Goal: Task Accomplishment & Management: Complete application form

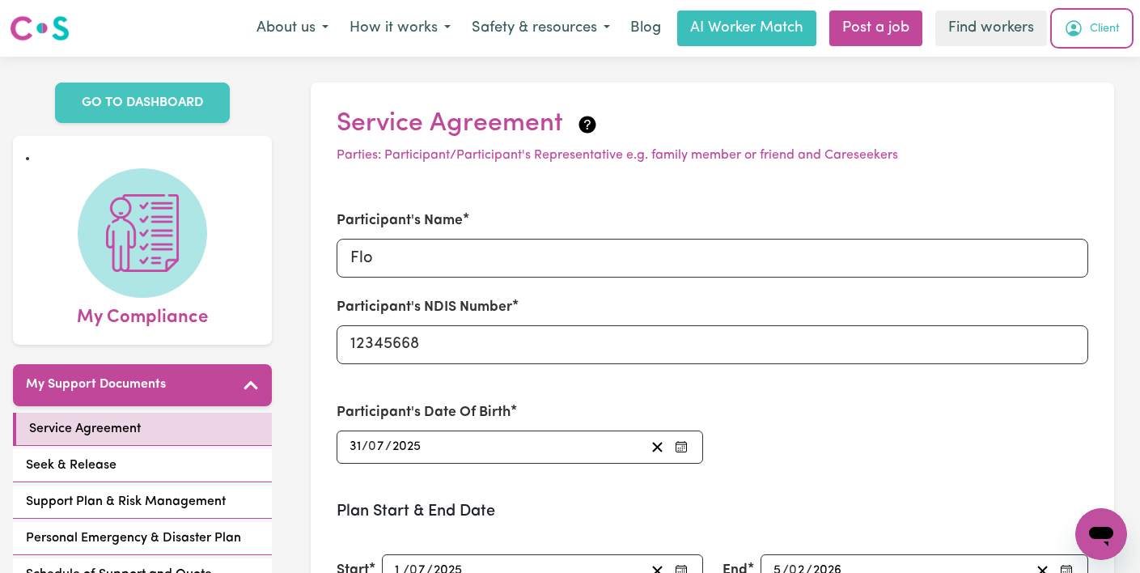
click at [1102, 27] on span "Client" at bounding box center [1105, 29] width 30 height 18
click at [1095, 53] on link "My Dashboard" at bounding box center [1065, 63] width 128 height 31
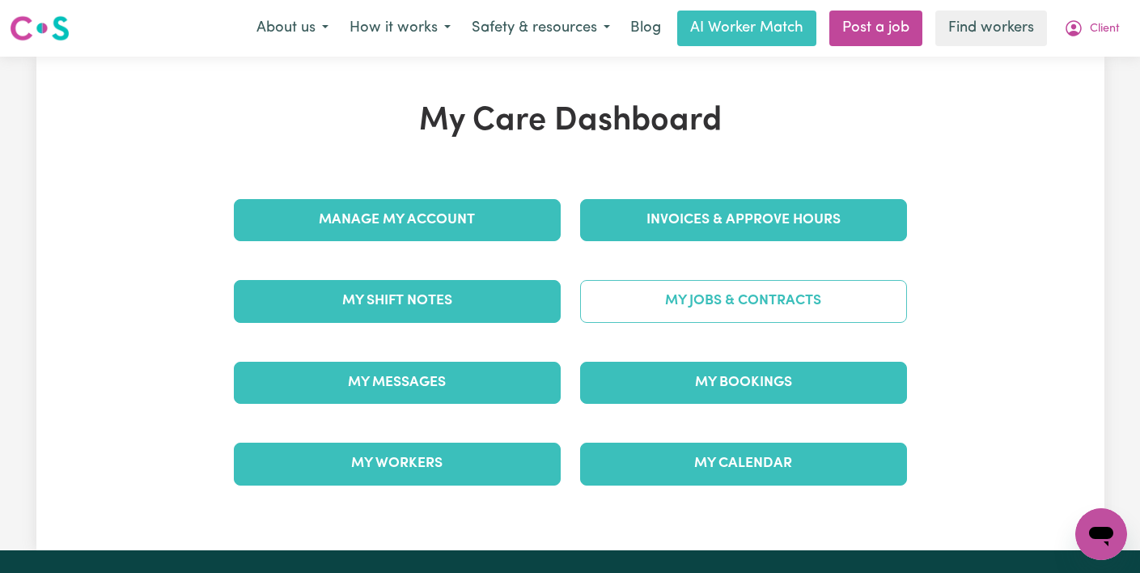
click at [701, 299] on link "My Jobs & Contracts" at bounding box center [743, 301] width 327 height 42
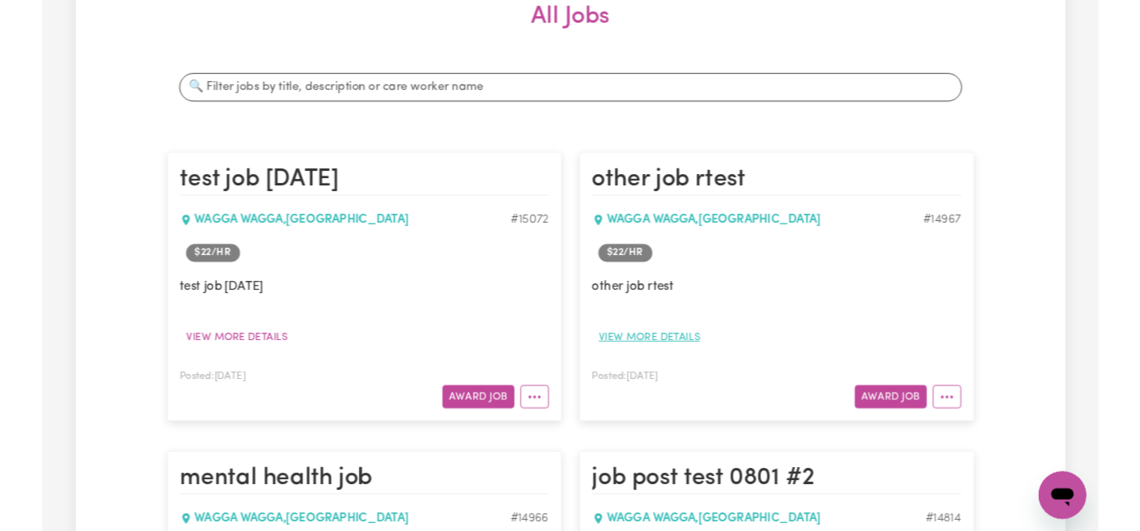
scroll to position [307, 0]
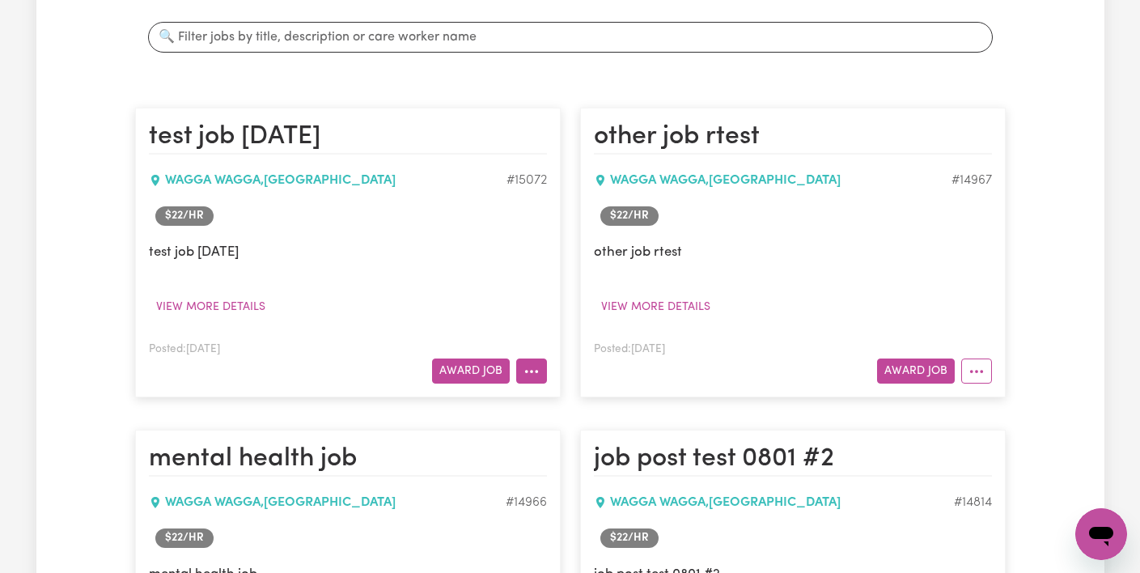
click at [527, 369] on icon "More options" at bounding box center [531, 371] width 16 height 16
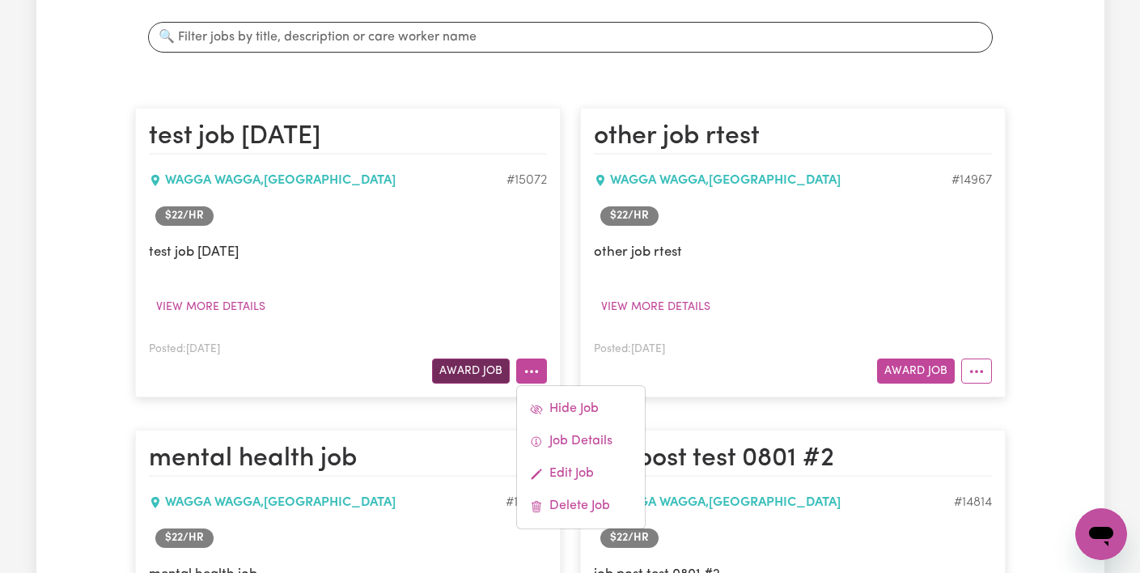
click at [468, 370] on button "Award Job" at bounding box center [471, 370] width 78 height 25
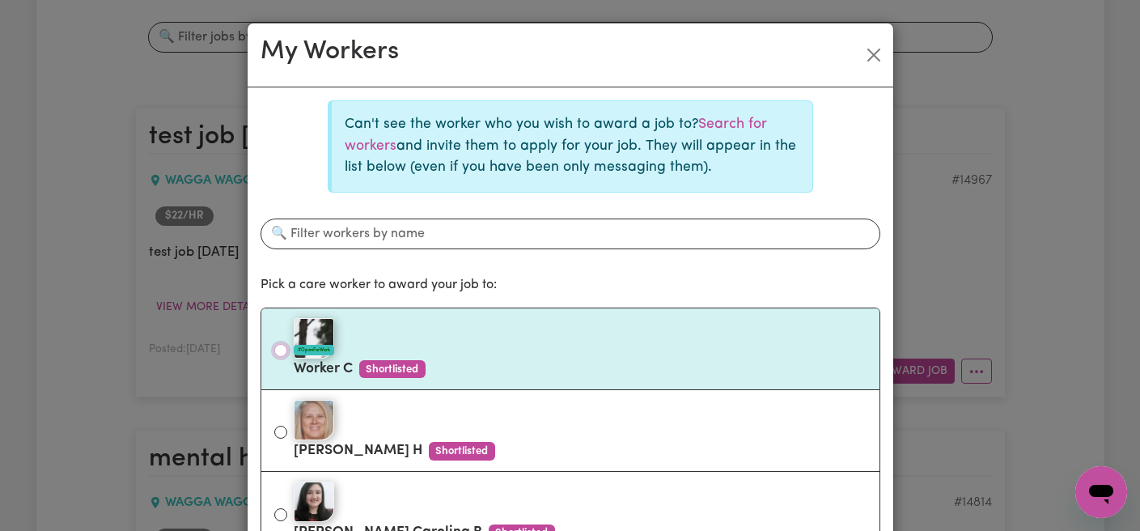
click at [283, 350] on input "#OpenForWork Worker C Shortlisted" at bounding box center [280, 350] width 13 height 13
radio input "true"
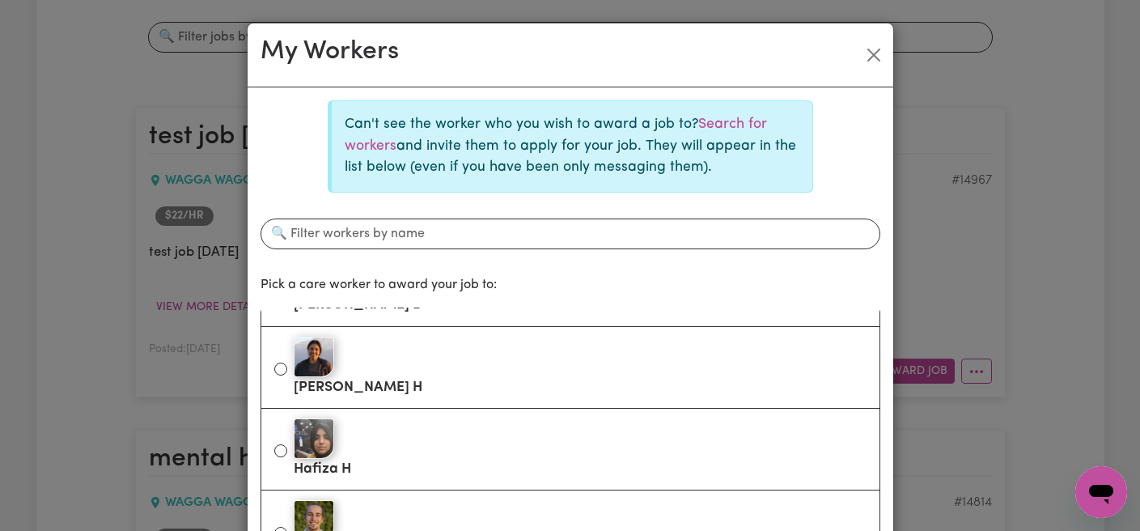
scroll to position [141, 0]
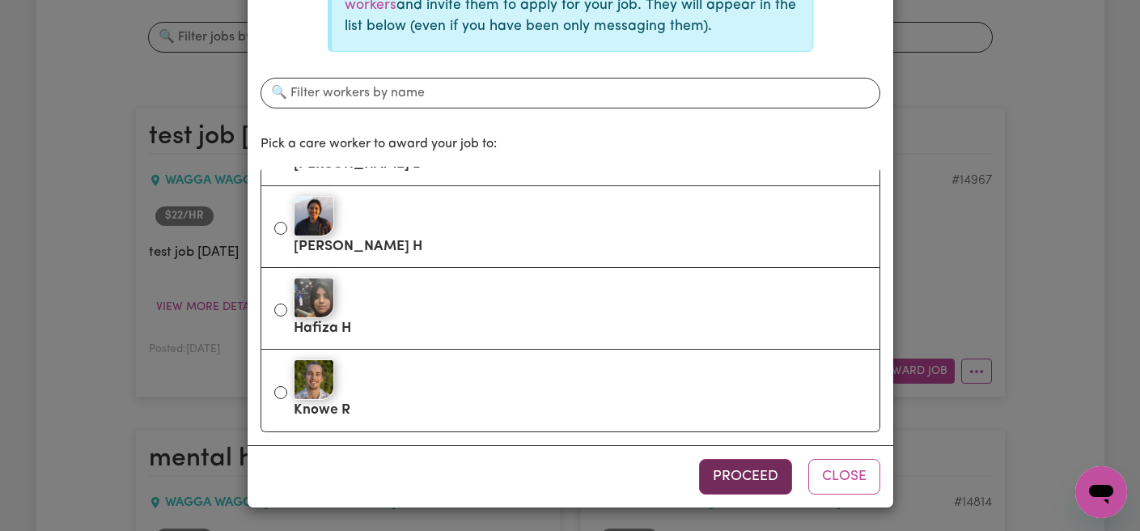
click at [769, 476] on button "Proceed" at bounding box center [745, 477] width 93 height 36
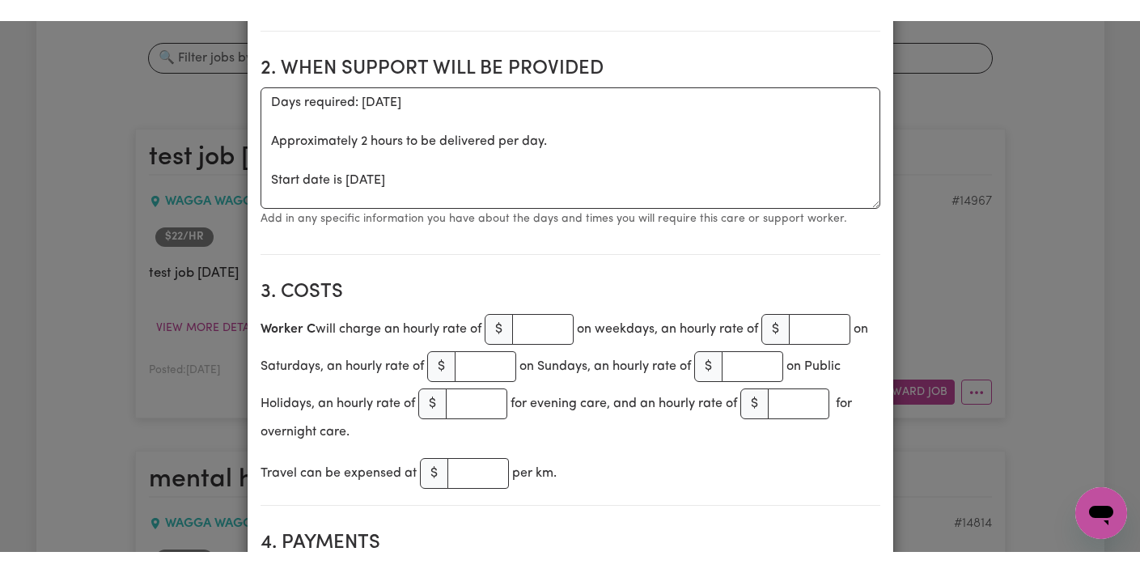
scroll to position [619, 0]
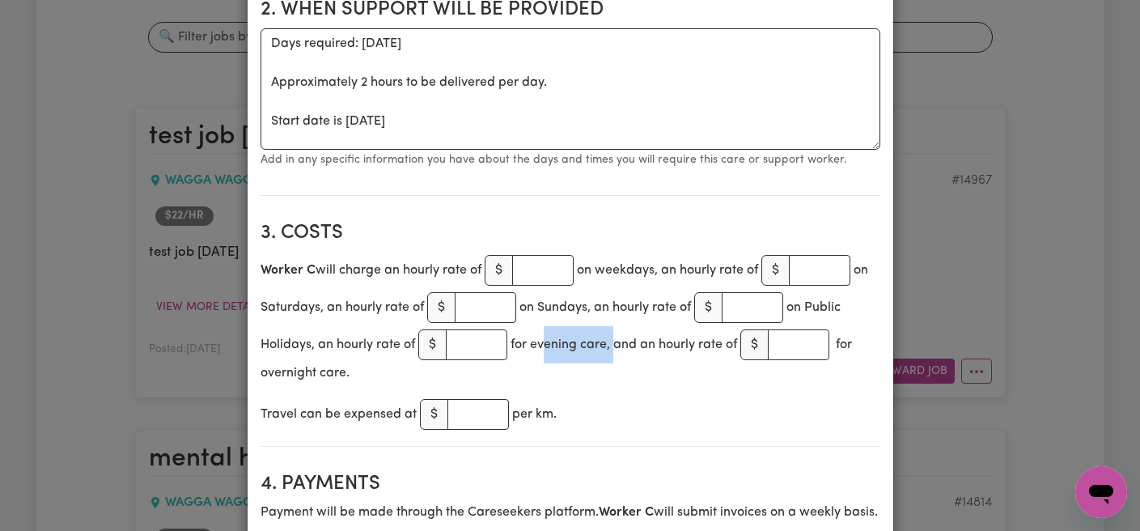
drag, startPoint x: 616, startPoint y: 345, endPoint x: 544, endPoint y: 342, distance: 72.0
click at [544, 342] on div "Worker C will charge an hourly rate of $ on weekdays, an hourly rate of $ on Sa…" at bounding box center [570, 317] width 620 height 131
drag, startPoint x: 521, startPoint y: 343, endPoint x: 618, endPoint y: 343, distance: 97.1
click at [618, 343] on div "Worker C will charge an hourly rate of $ on weekdays, an hourly rate of $ on Sa…" at bounding box center [570, 317] width 620 height 131
click at [616, 344] on div "Worker C will charge an hourly rate of $ on weekdays, an hourly rate of $ on Sa…" at bounding box center [570, 317] width 620 height 131
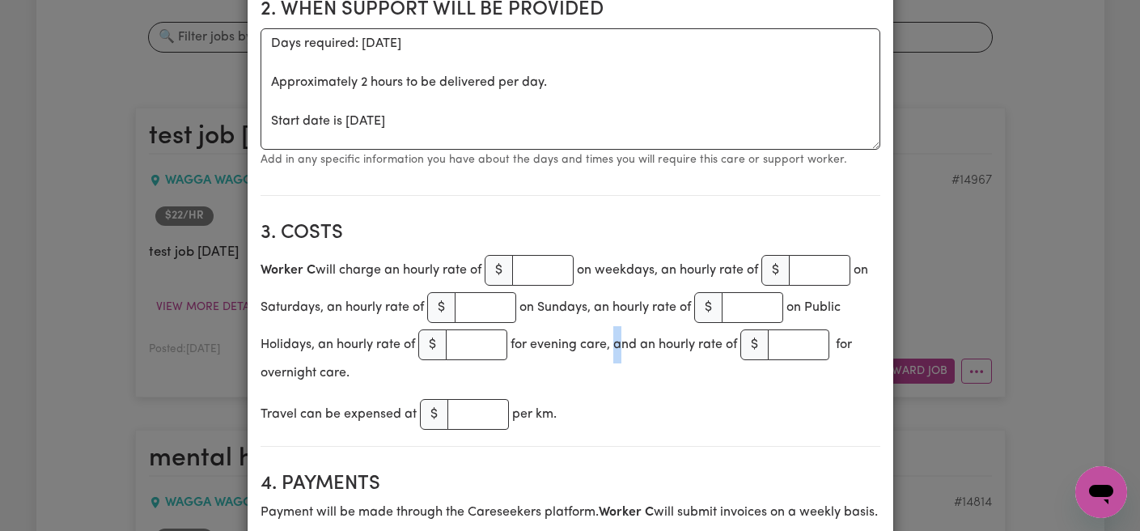
click at [616, 339] on div "Worker C will charge an hourly rate of $ on weekdays, an hourly rate of $ on Sa…" at bounding box center [570, 317] width 620 height 131
drag, startPoint x: 616, startPoint y: 341, endPoint x: 540, endPoint y: 341, distance: 76.0
click at [540, 341] on div "Worker C will charge an hourly rate of $ on weekdays, an hourly rate of $ on Sa…" at bounding box center [570, 317] width 620 height 131
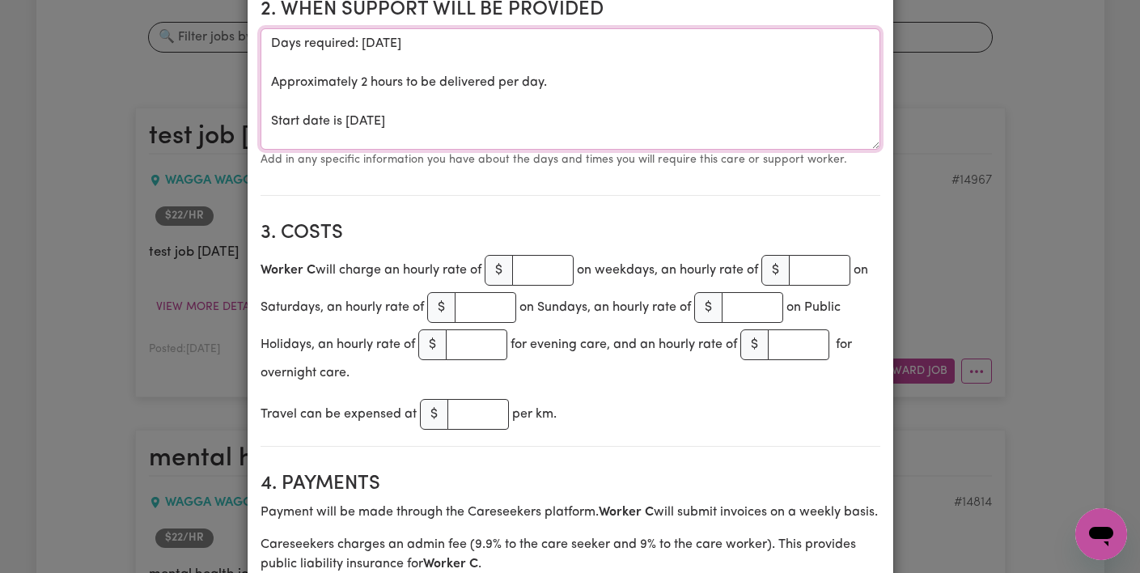
click at [502, 85] on textarea "Days required: monday Approximately 2 hours to be delivered per day. Start date…" at bounding box center [570, 88] width 620 height 121
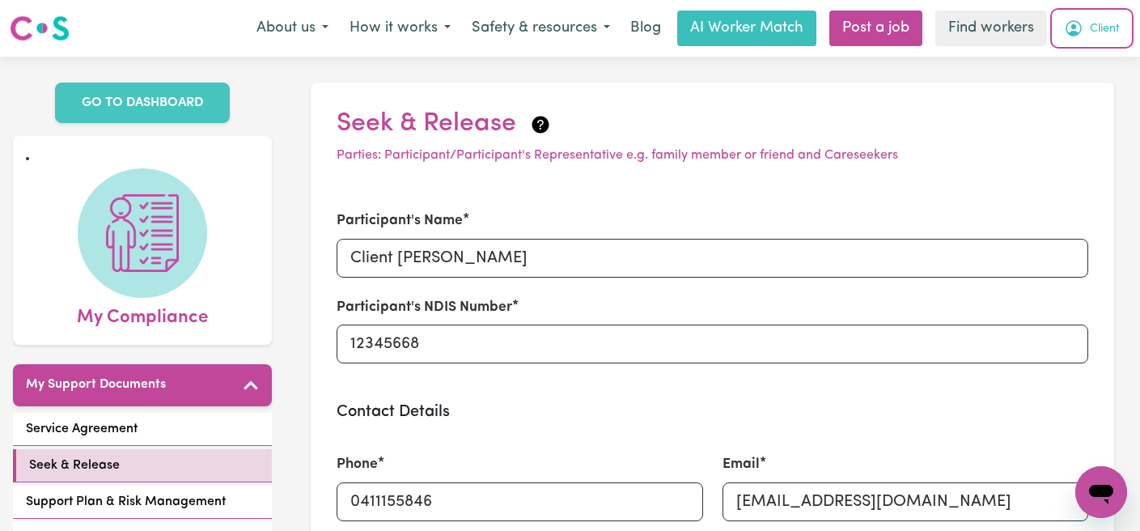
click at [1095, 22] on span "Client" at bounding box center [1105, 29] width 30 height 18
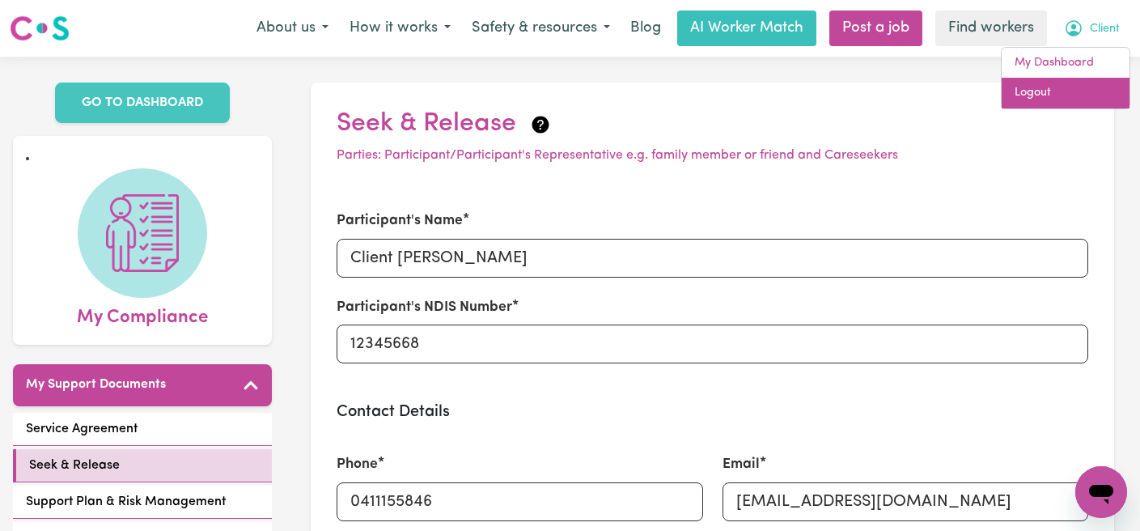
click at [1075, 83] on link "Logout" at bounding box center [1065, 93] width 128 height 31
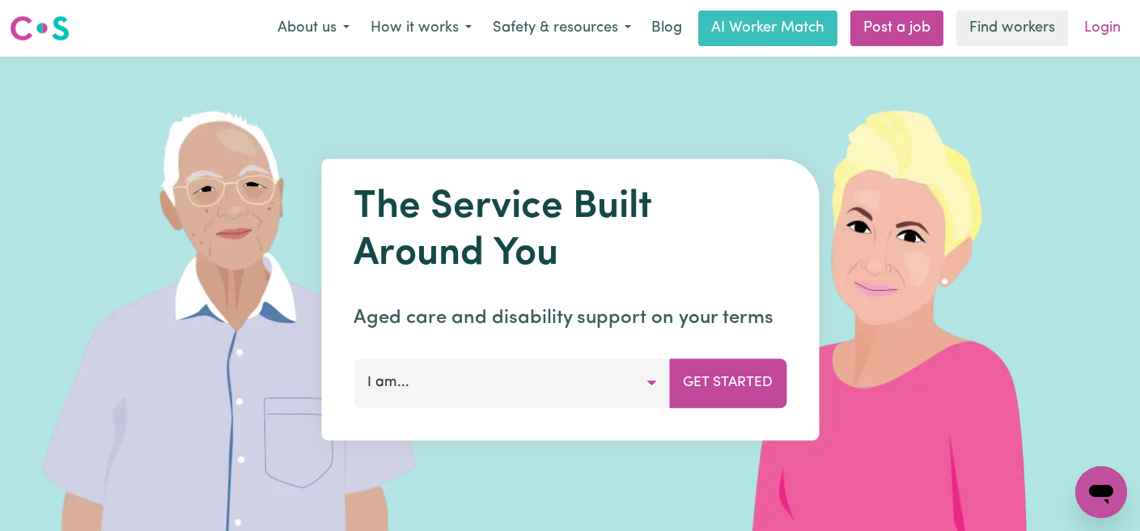
click at [1092, 41] on link "Login" at bounding box center [1102, 29] width 56 height 36
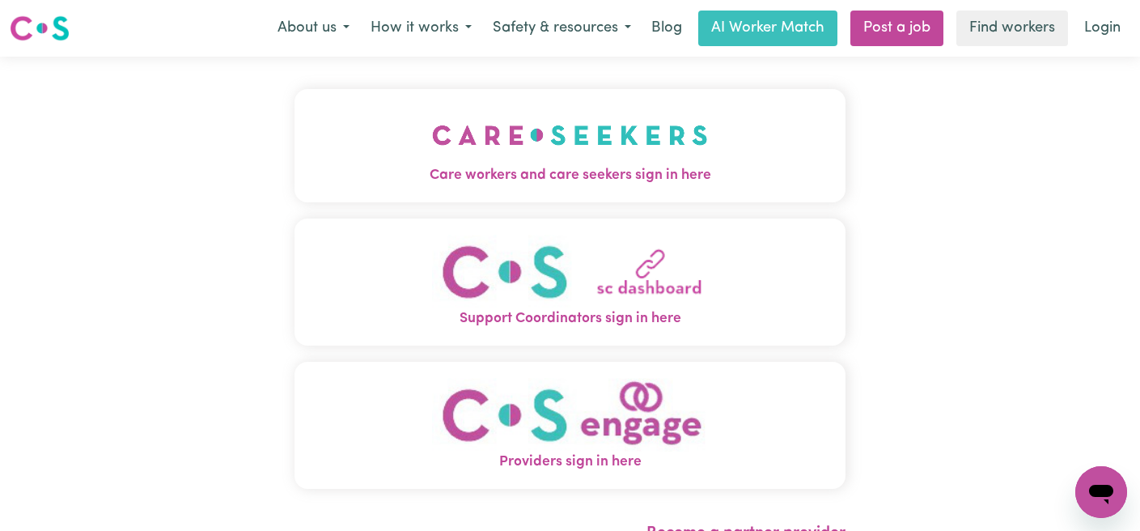
click at [391, 152] on button "Care workers and care seekers sign in here" at bounding box center [569, 145] width 551 height 113
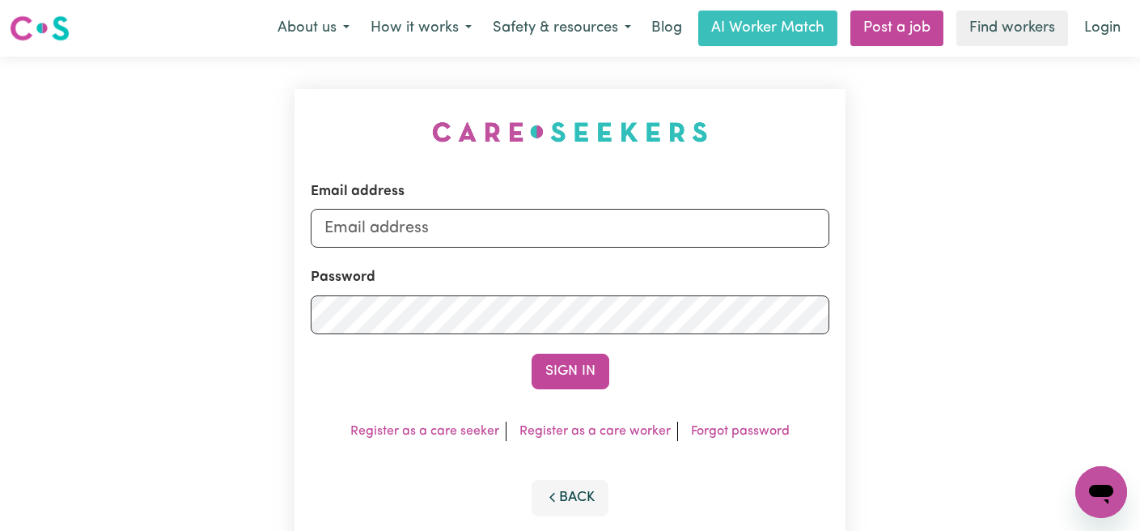
type input "[EMAIL_ADDRESS][DOMAIN_NAME]"
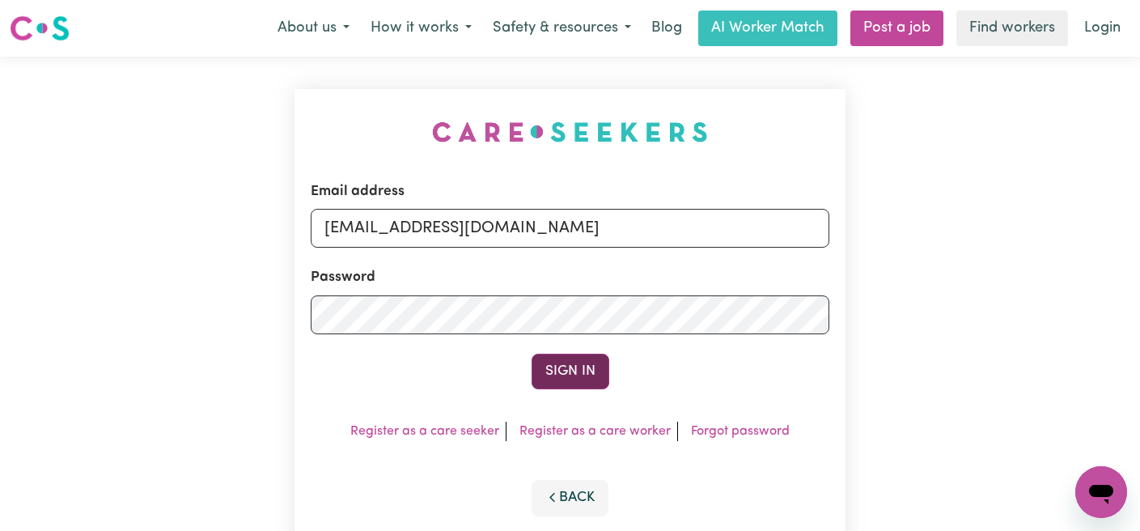
click at [577, 376] on button "Sign In" at bounding box center [570, 372] width 78 height 36
